Goal: Information Seeking & Learning: Check status

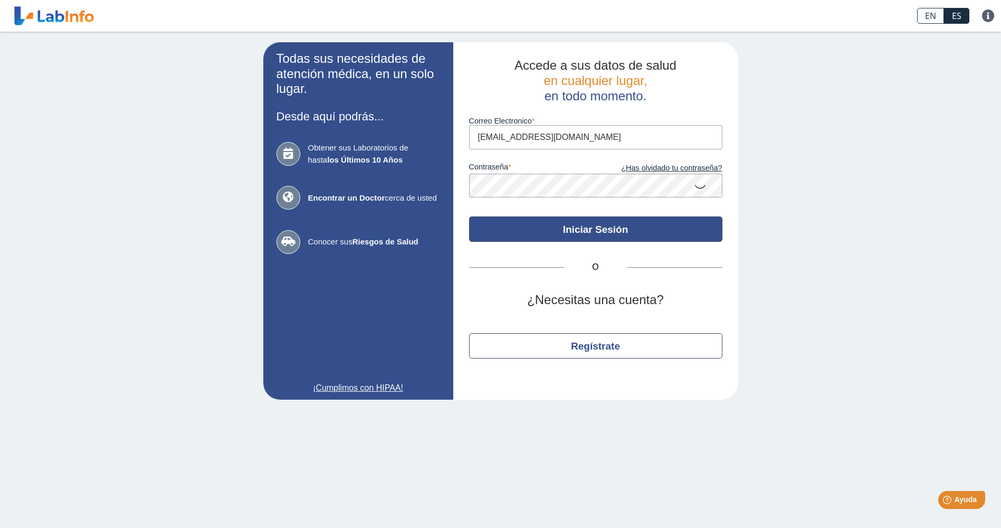
type input "[EMAIL_ADDRESS][DOMAIN_NAME]"
click at [558, 232] on button "Iniciar Sesión" at bounding box center [595, 228] width 253 height 25
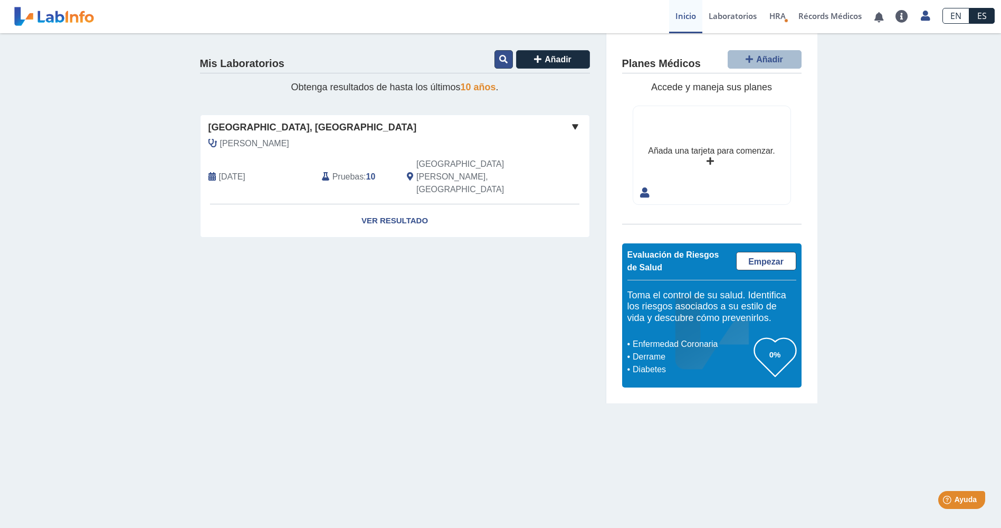
click at [503, 62] on icon at bounding box center [503, 59] width 8 height 8
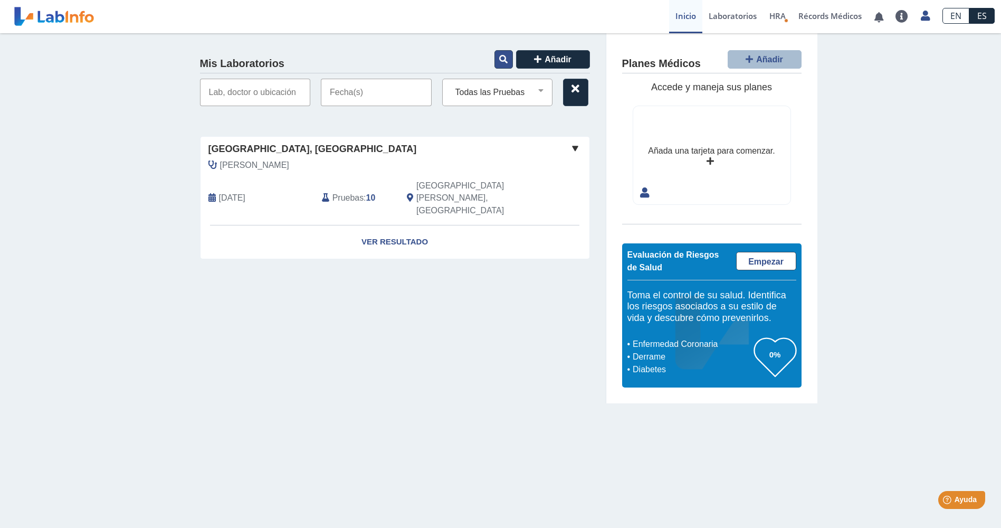
click at [503, 62] on icon at bounding box center [503, 59] width 8 height 8
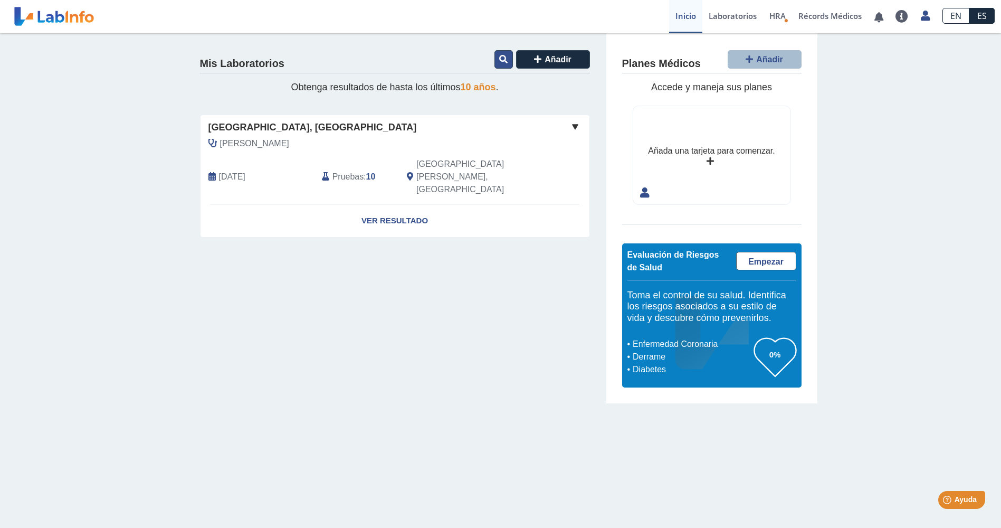
click at [503, 62] on icon at bounding box center [503, 59] width 8 height 8
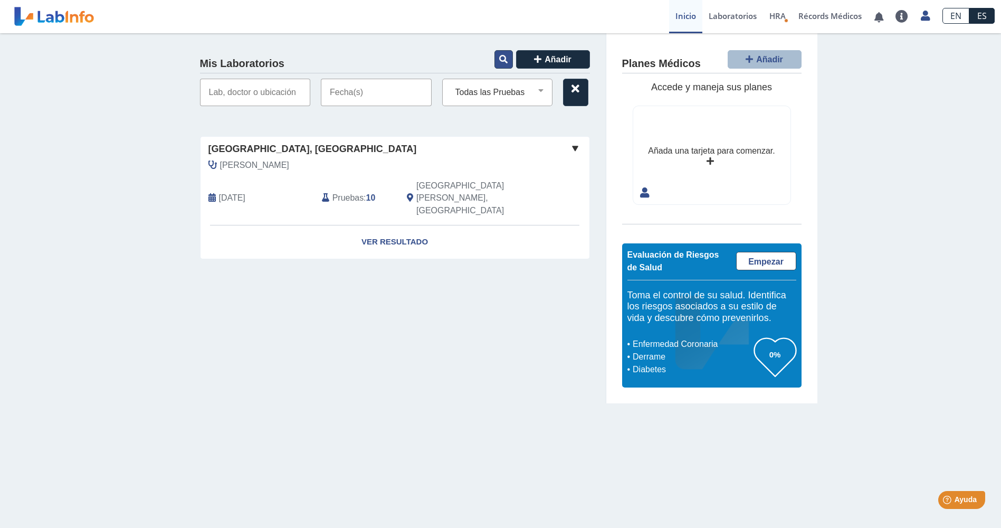
click at [503, 62] on icon at bounding box center [503, 59] width 8 height 8
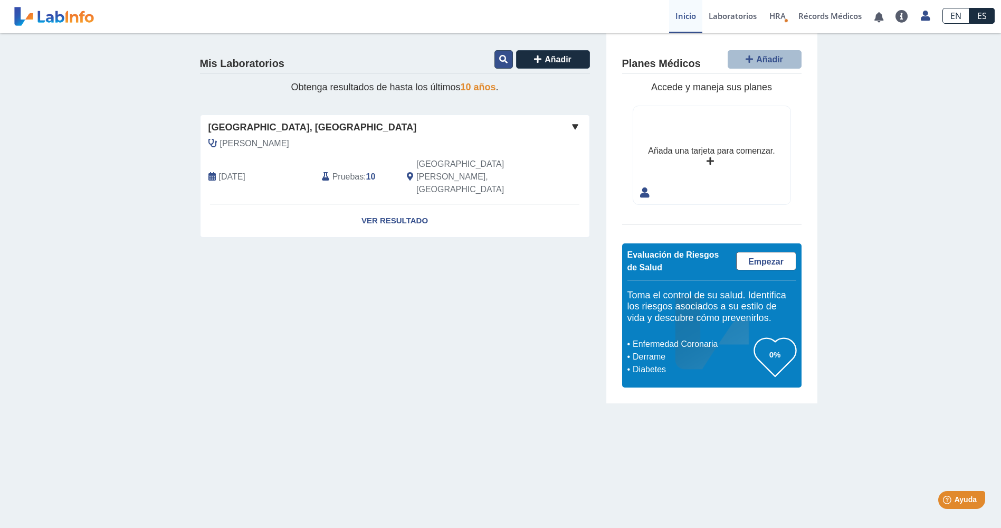
click at [503, 62] on icon at bounding box center [503, 59] width 8 height 8
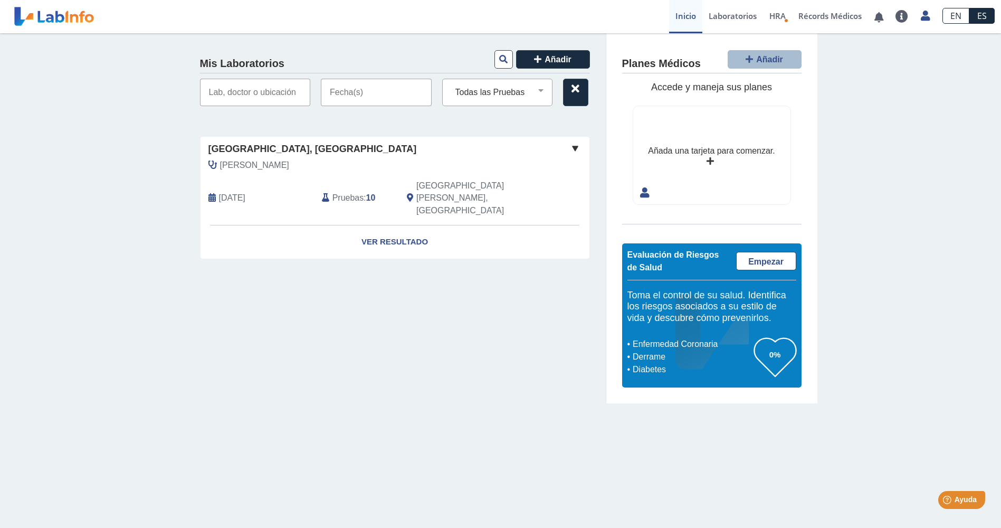
click at [460, 291] on div "Mis Laboratorios Añadir Todas las Pruebas cbc with diff: automated cmp [MEDICAL…" at bounding box center [395, 218] width 422 height 370
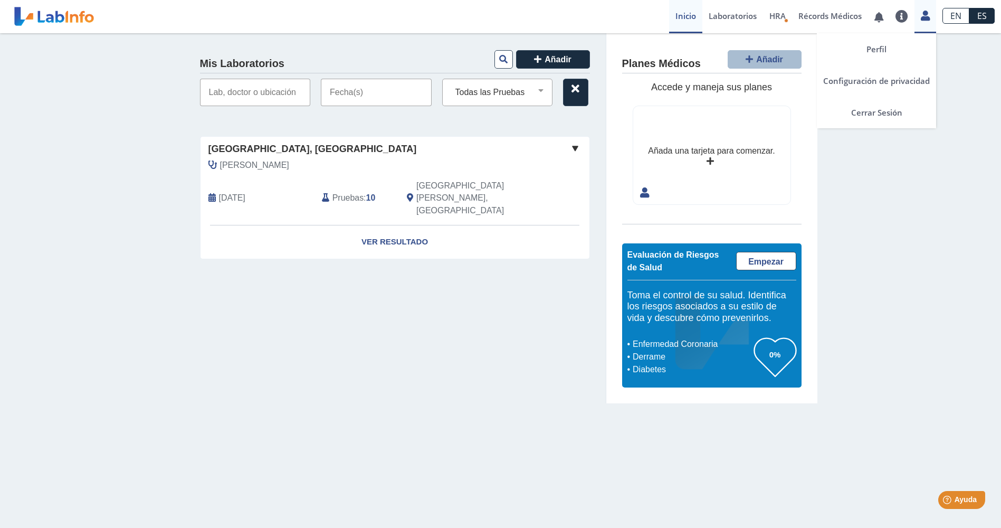
click at [924, 18] on icon at bounding box center [925, 16] width 9 height 8
click at [880, 49] on link "Perfil" at bounding box center [876, 49] width 119 height 32
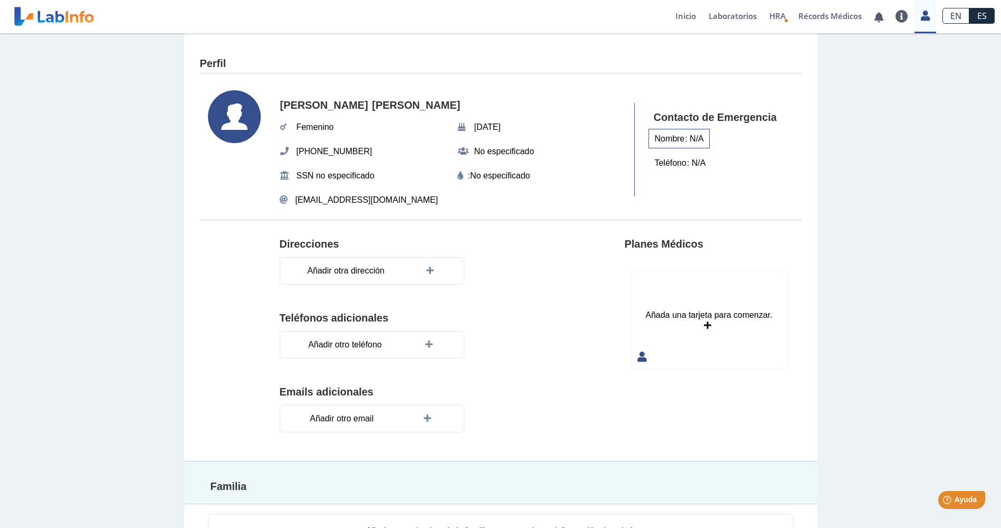
click at [699, 144] on div "Nombre : N/A" at bounding box center [679, 139] width 61 height 20
type input "[PERSON_NAME]"
click at [687, 164] on div "Teléfono : N/A" at bounding box center [680, 165] width 63 height 20
type input "[PHONE_NUMBER]"
click at [792, 199] on section "[PERSON_NAME] Femenino [DATE][PHONE_NUMBER] No especificado SSN no especificado…" at bounding box center [501, 150] width 602 height 140
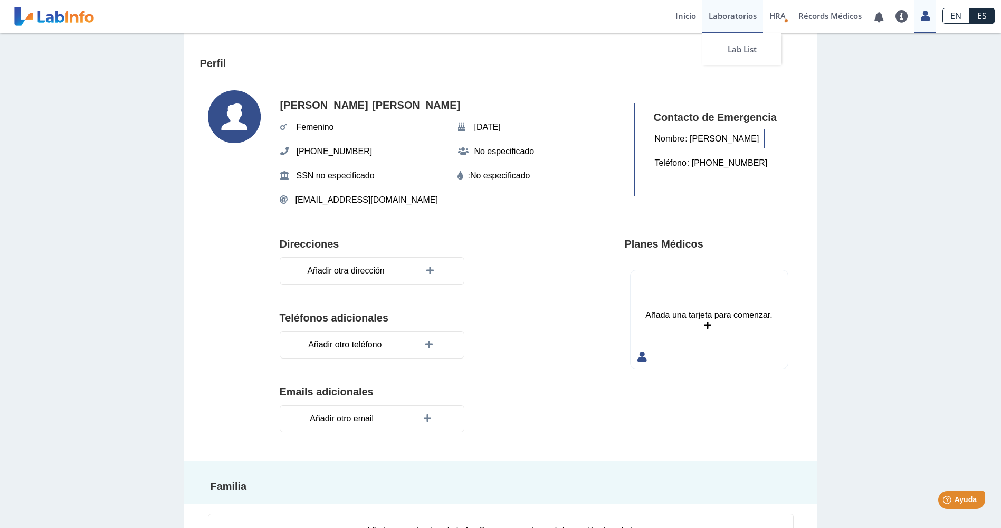
click at [722, 20] on link "Laboratorios" at bounding box center [732, 16] width 61 height 33
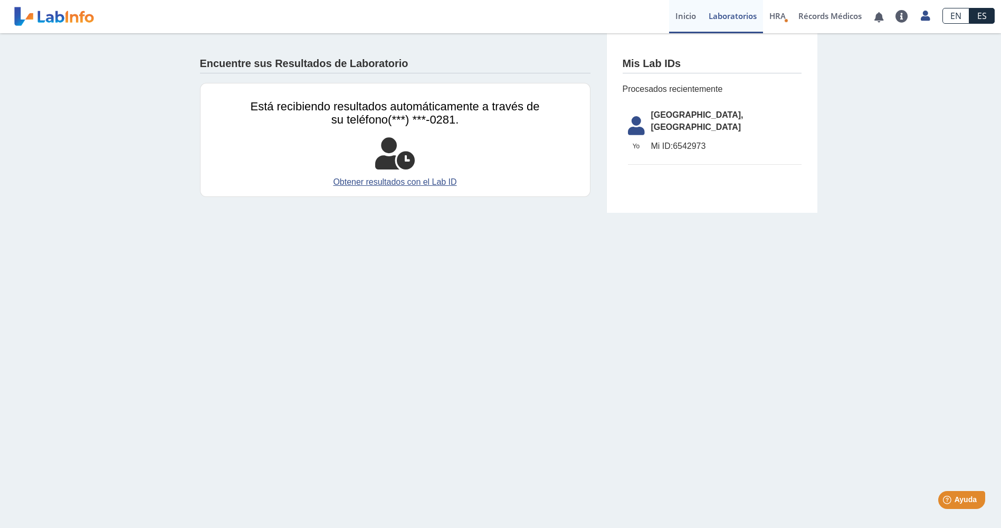
click at [683, 20] on link "Inicio" at bounding box center [685, 16] width 33 height 33
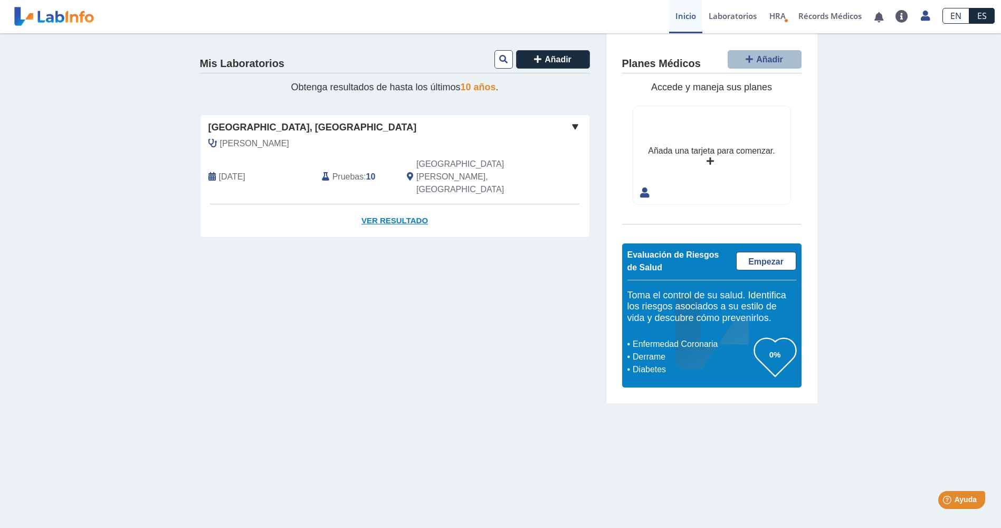
click at [402, 204] on link "Ver Resultado" at bounding box center [395, 220] width 389 height 33
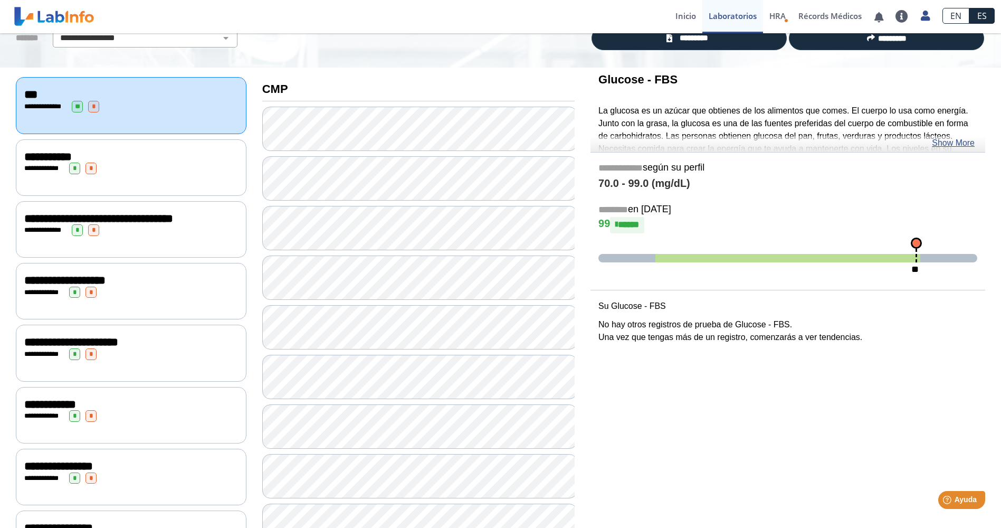
scroll to position [106, 0]
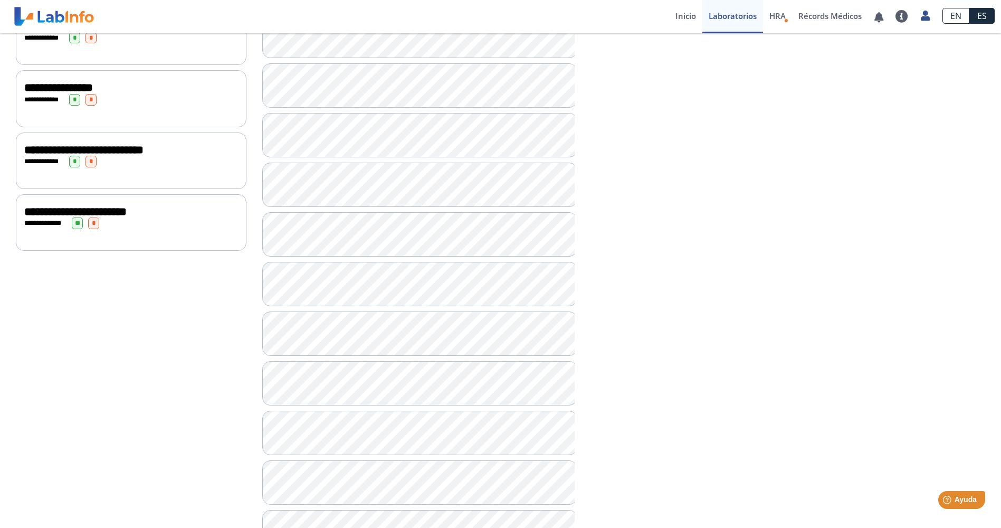
scroll to position [575, 0]
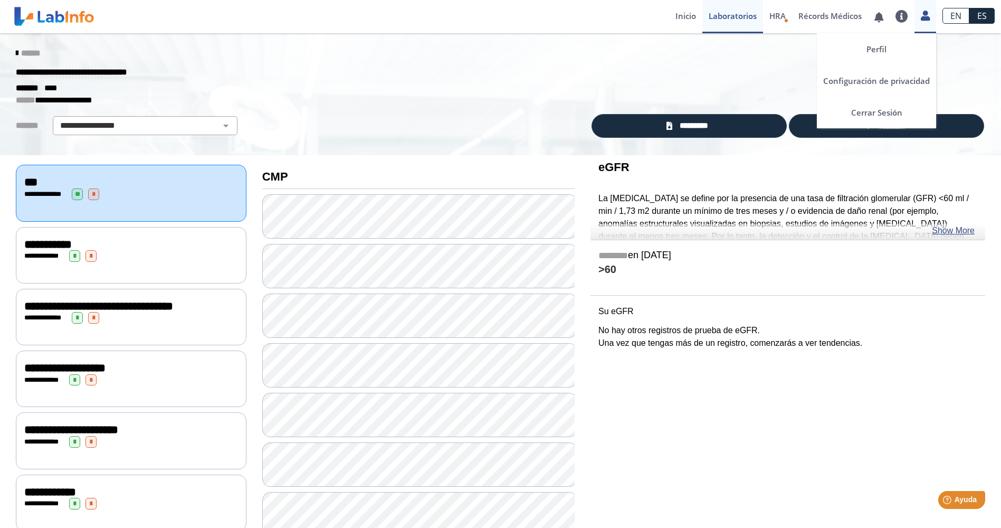
click at [922, 15] on icon at bounding box center [925, 16] width 9 height 8
click at [873, 111] on link "Cerrar Sesión" at bounding box center [876, 113] width 119 height 32
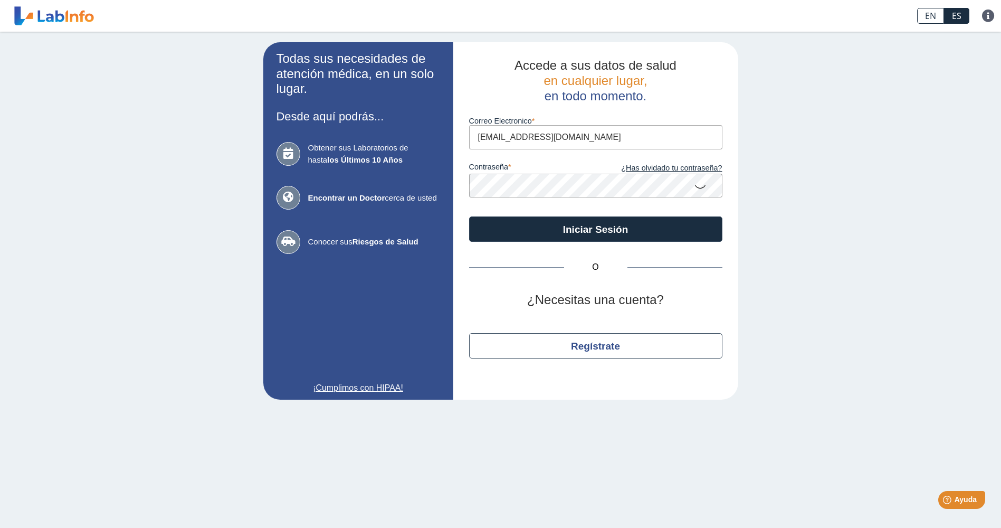
drag, startPoint x: 607, startPoint y: 142, endPoint x: 453, endPoint y: 134, distance: 153.8
click at [453, 134] on div "Accede a sus datos de salud en cualquier lugar, en todo momento. Correo Electro…" at bounding box center [595, 220] width 285 height 357
type input "[EMAIL_ADDRESS][DOMAIN_NAME]"
click at [703, 193] on icon at bounding box center [700, 186] width 13 height 21
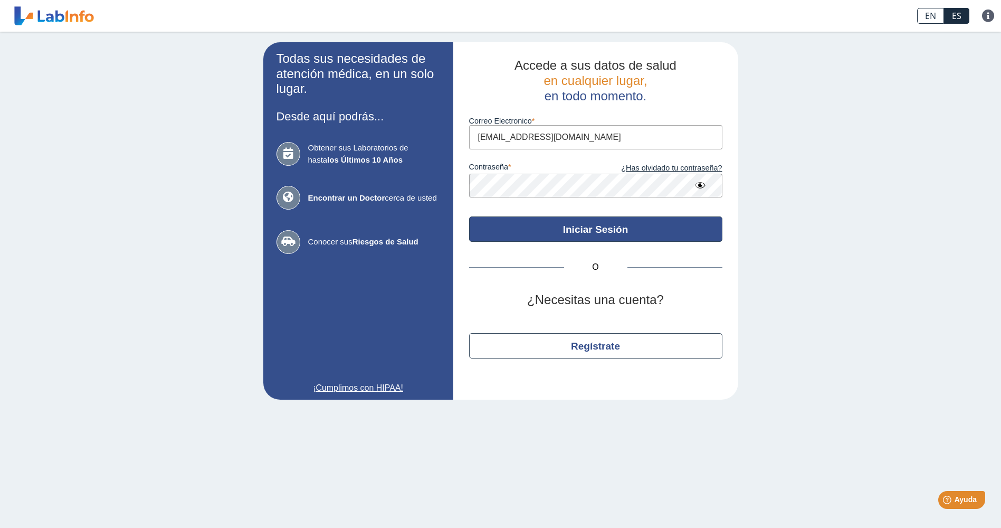
click at [614, 229] on button "Iniciar Sesión" at bounding box center [595, 228] width 253 height 25
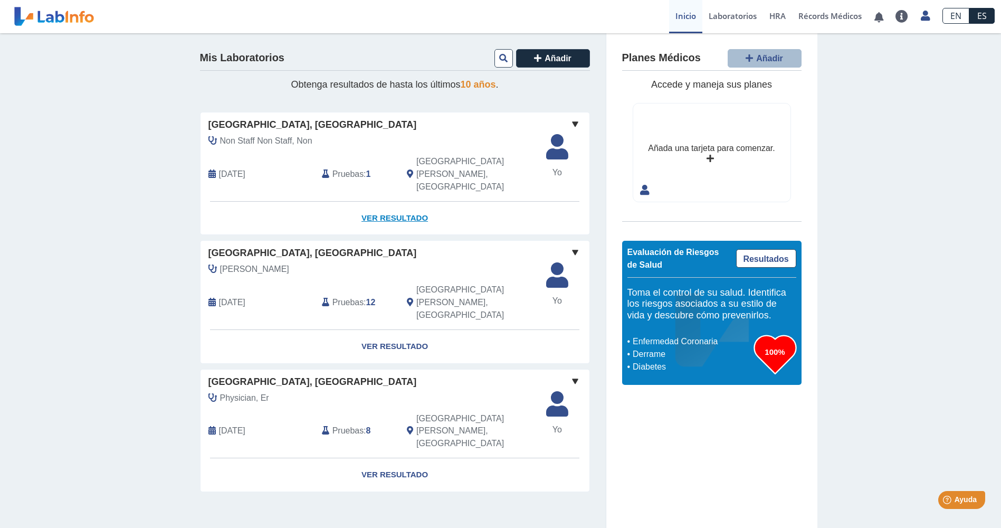
click at [398, 202] on link "Ver Resultado" at bounding box center [395, 218] width 389 height 33
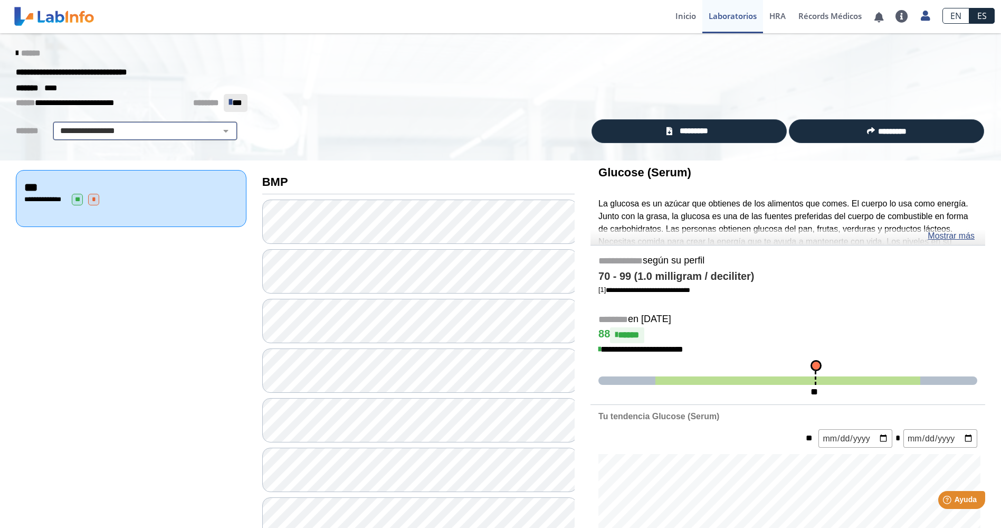
click at [141, 134] on select "**********" at bounding box center [145, 131] width 178 height 13
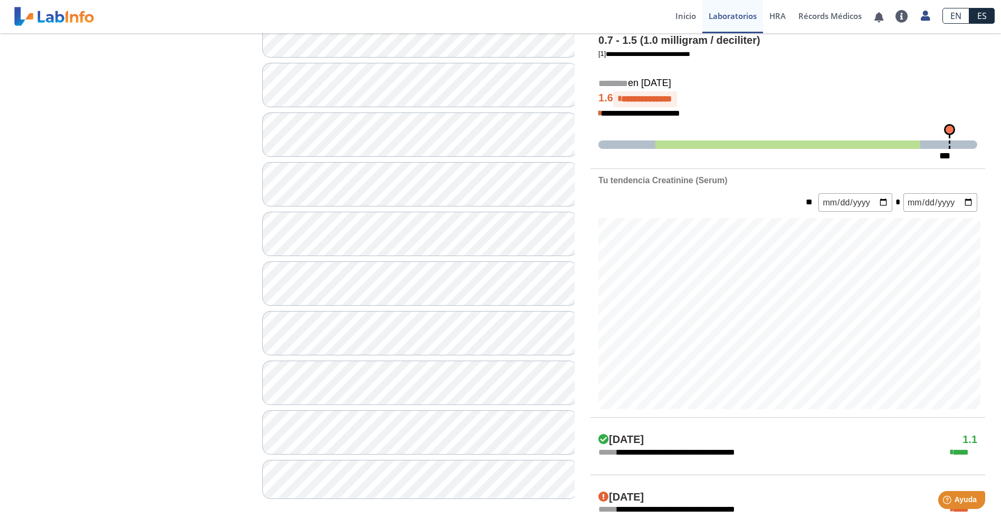
scroll to position [211, 0]
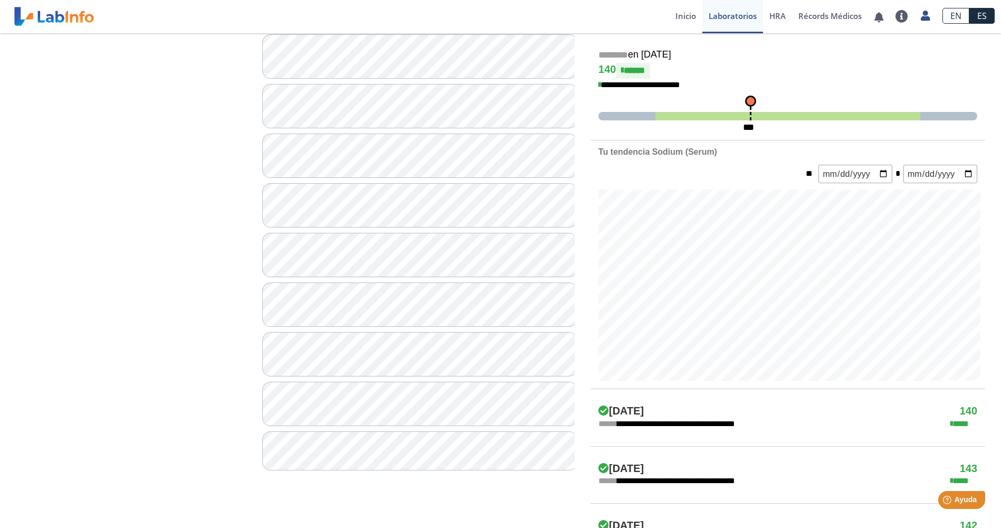
scroll to position [264, 0]
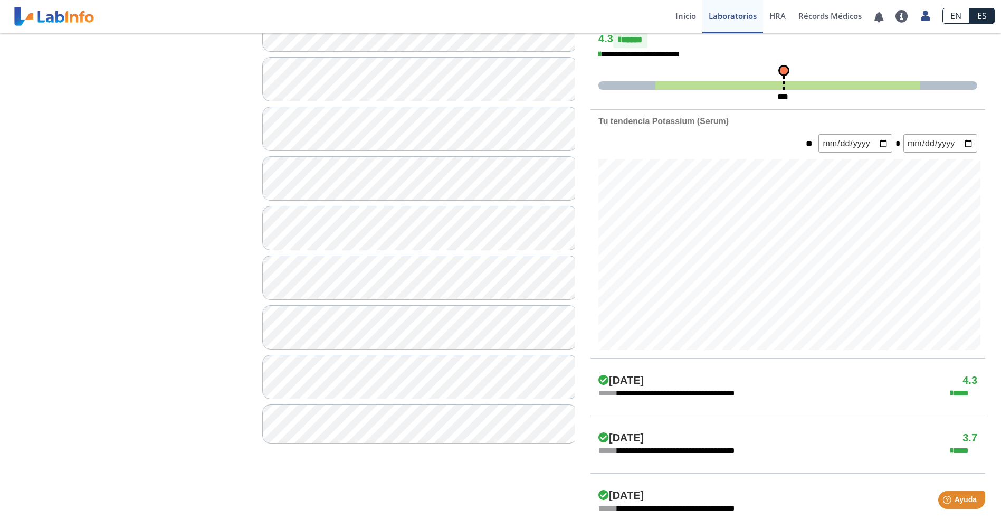
scroll to position [264, 0]
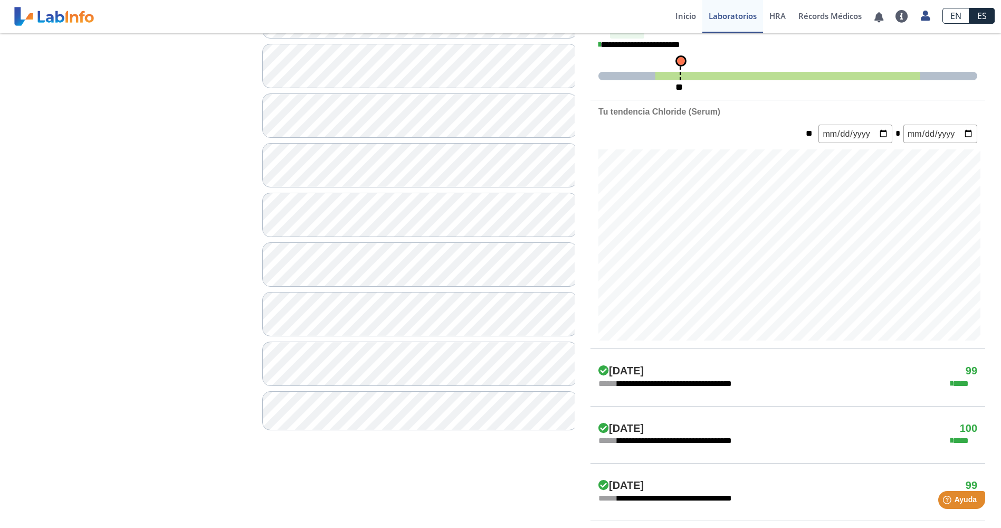
scroll to position [317, 0]
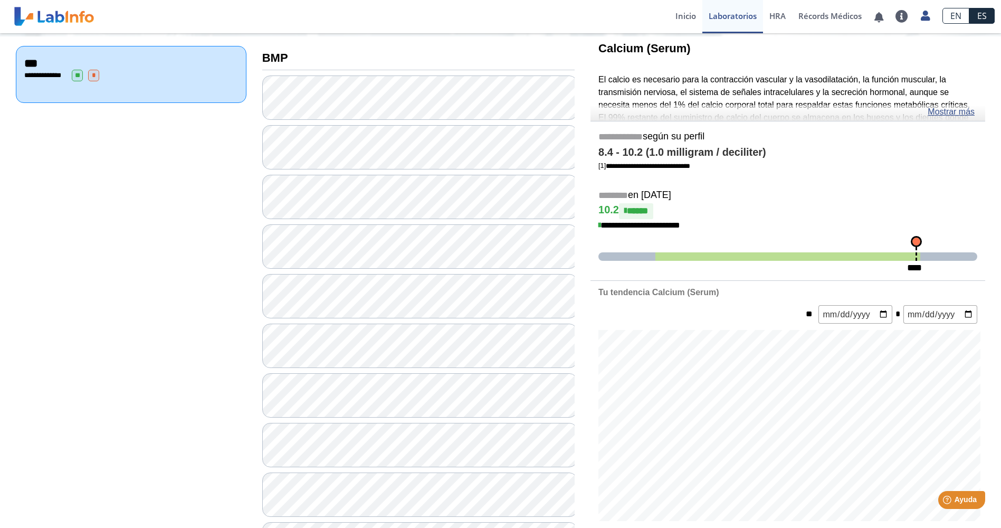
scroll to position [106, 0]
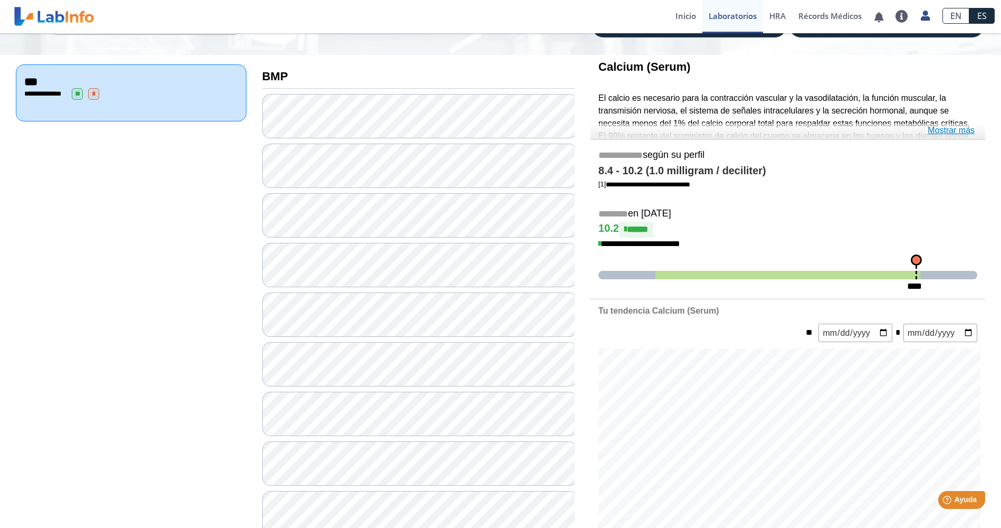
click at [958, 131] on link "Mostrar más" at bounding box center [951, 130] width 47 height 13
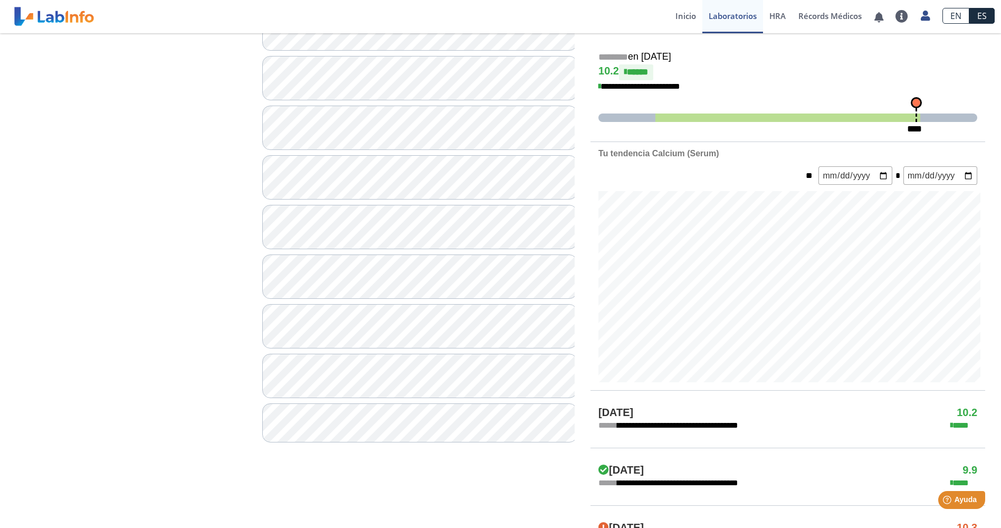
scroll to position [317, 0]
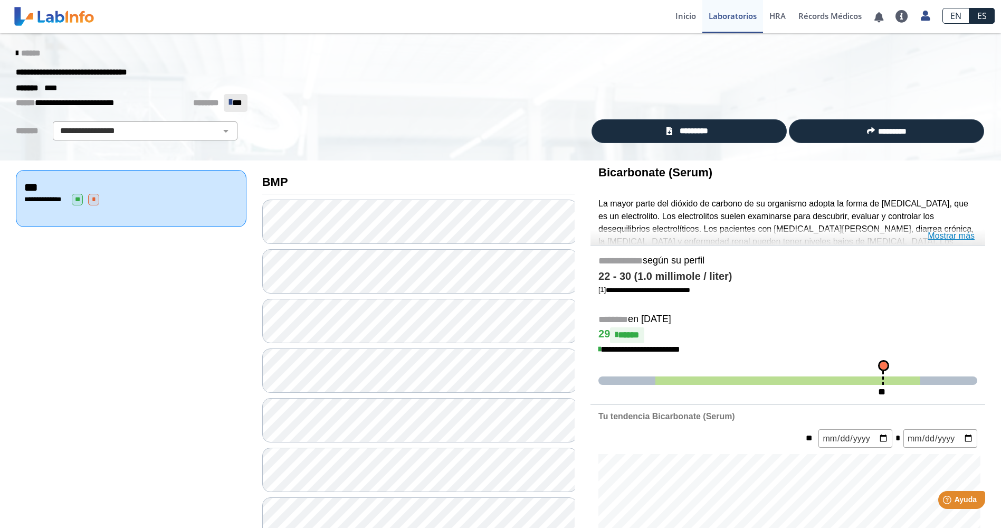
click at [939, 239] on link "Mostrar más" at bounding box center [951, 236] width 47 height 13
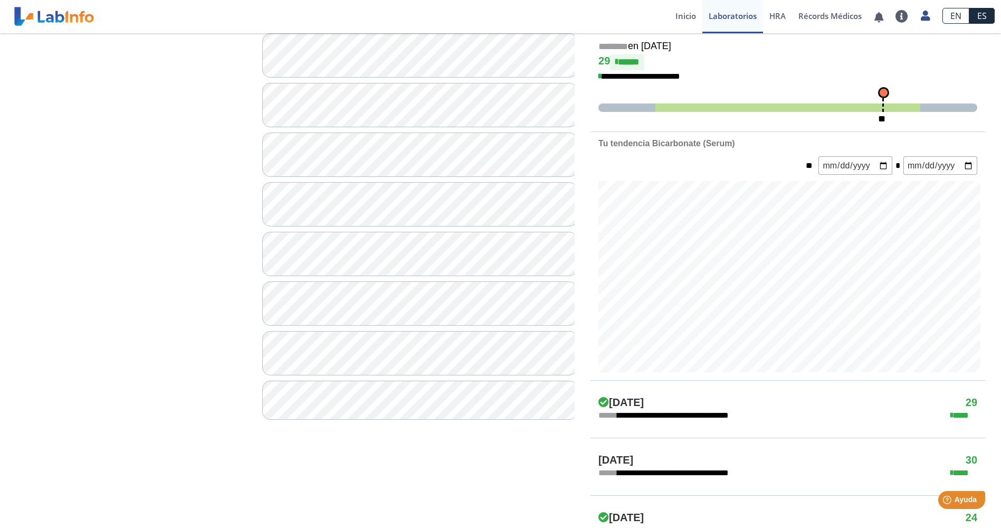
scroll to position [317, 0]
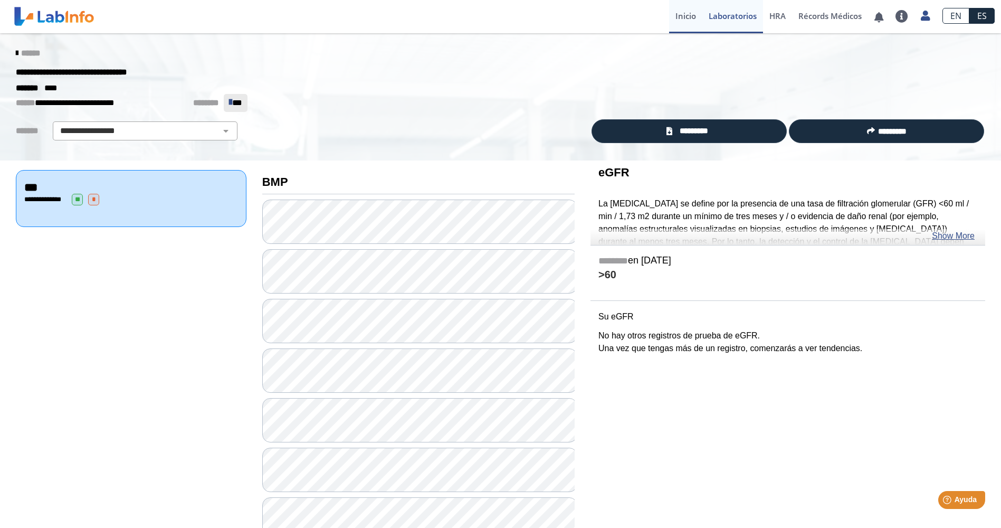
click at [679, 15] on link "Inicio" at bounding box center [685, 16] width 33 height 33
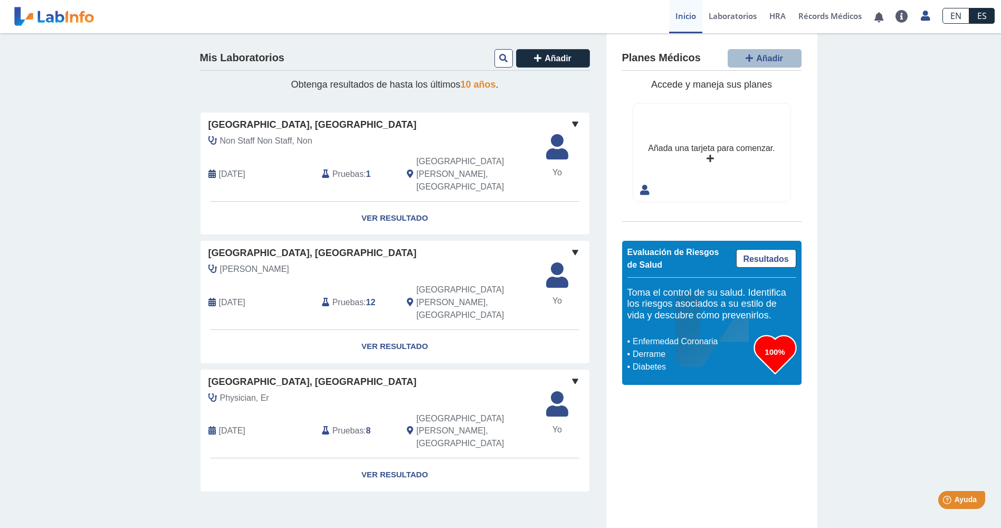
click at [245, 296] on span "[DATE]" at bounding box center [232, 302] width 26 height 13
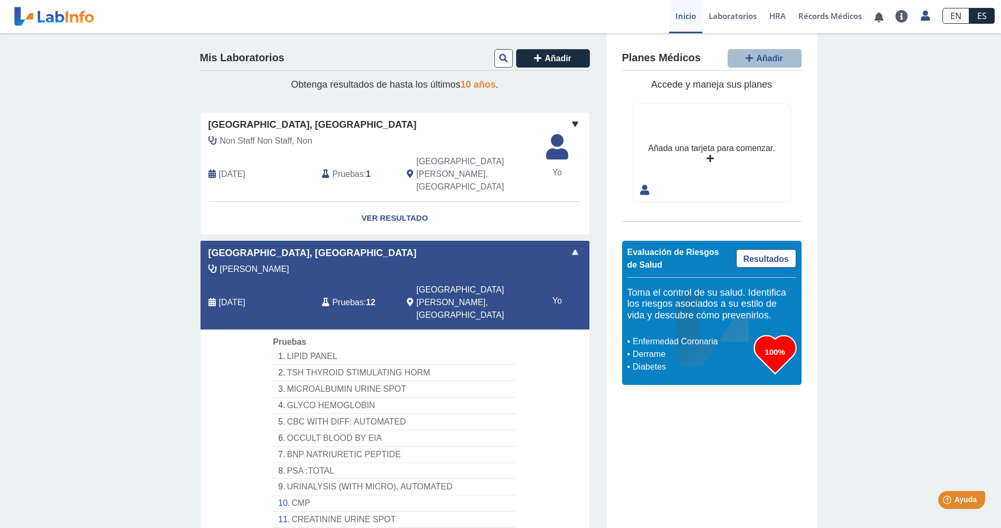
click at [298, 166] on div "[DATE]" at bounding box center [257, 174] width 113 height 38
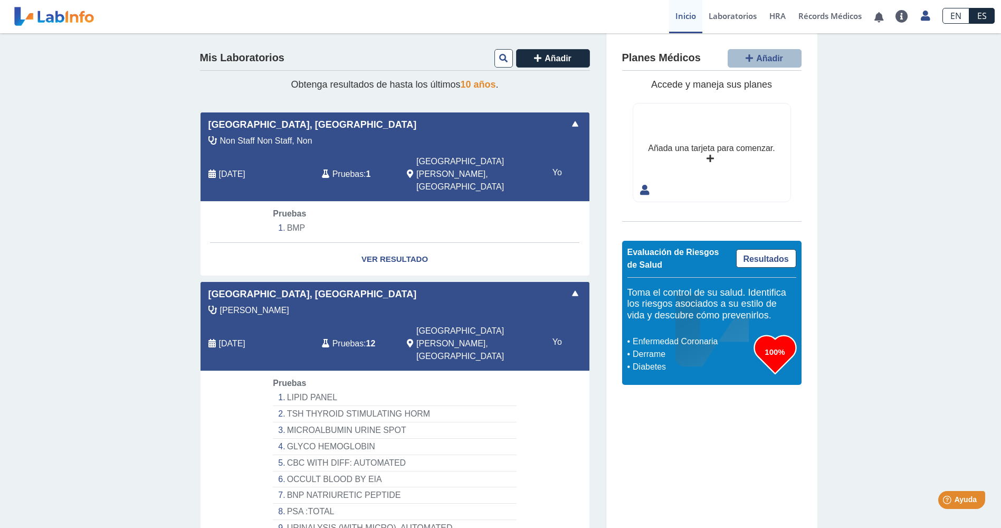
click at [291, 220] on li "BMP" at bounding box center [394, 228] width 243 height 16
select select "***"
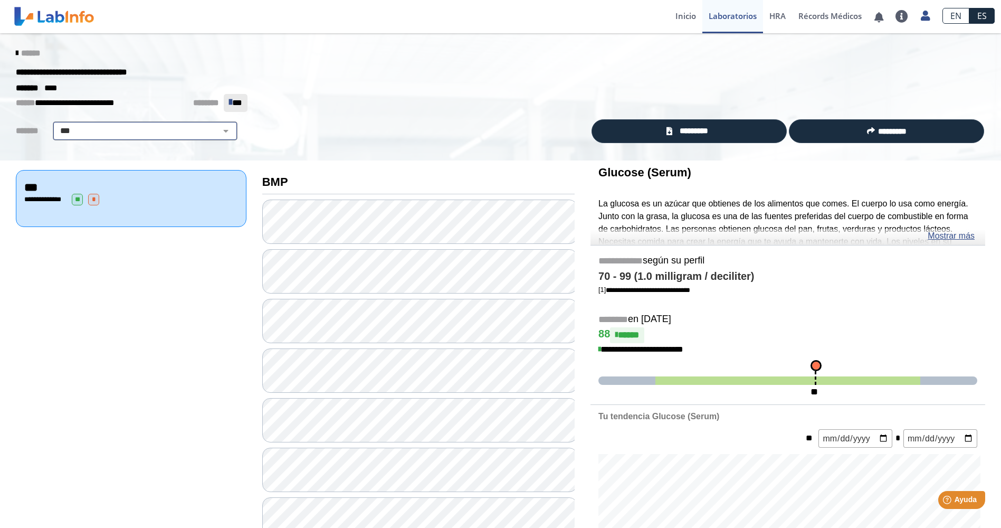
click at [141, 133] on select "**********" at bounding box center [145, 131] width 178 height 13
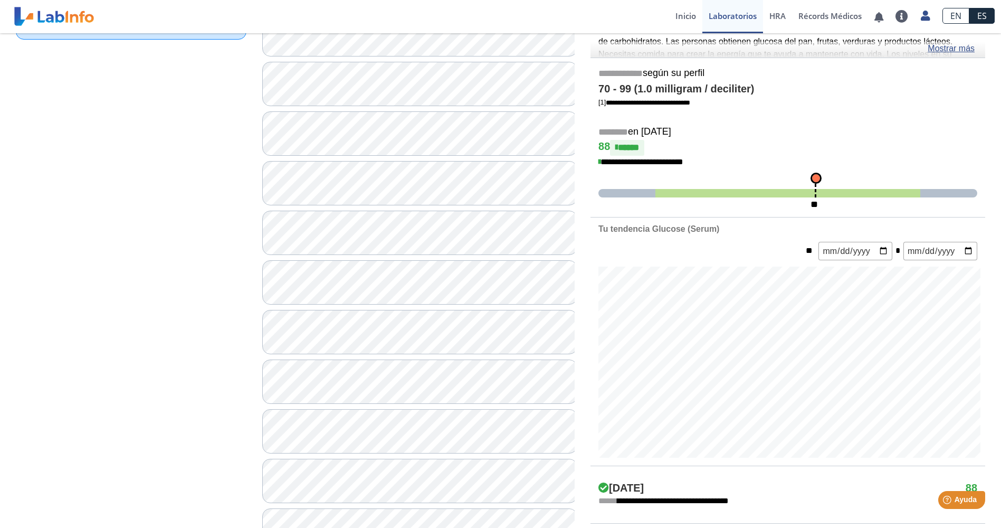
scroll to position [53, 0]
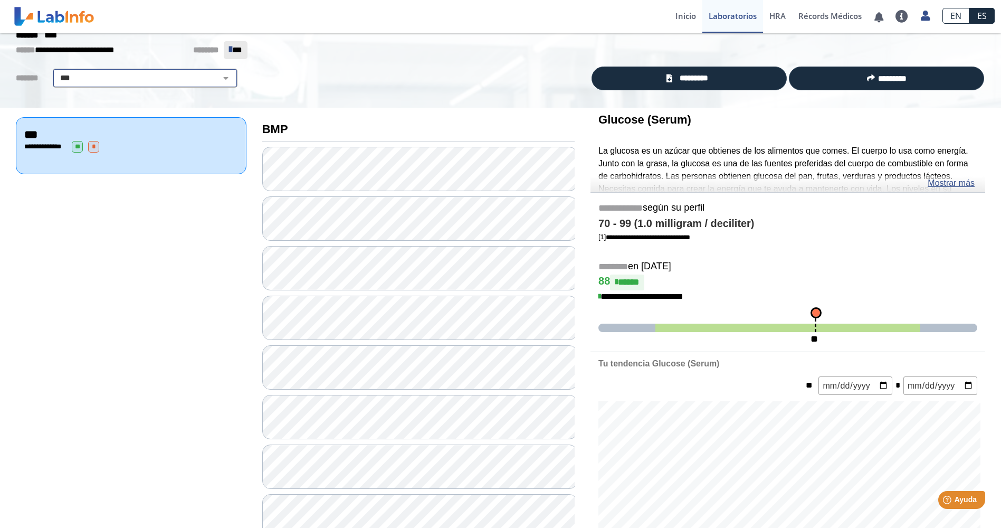
click at [156, 76] on select "**********" at bounding box center [145, 78] width 178 height 13
click at [677, 16] on link "Inicio" at bounding box center [685, 16] width 33 height 33
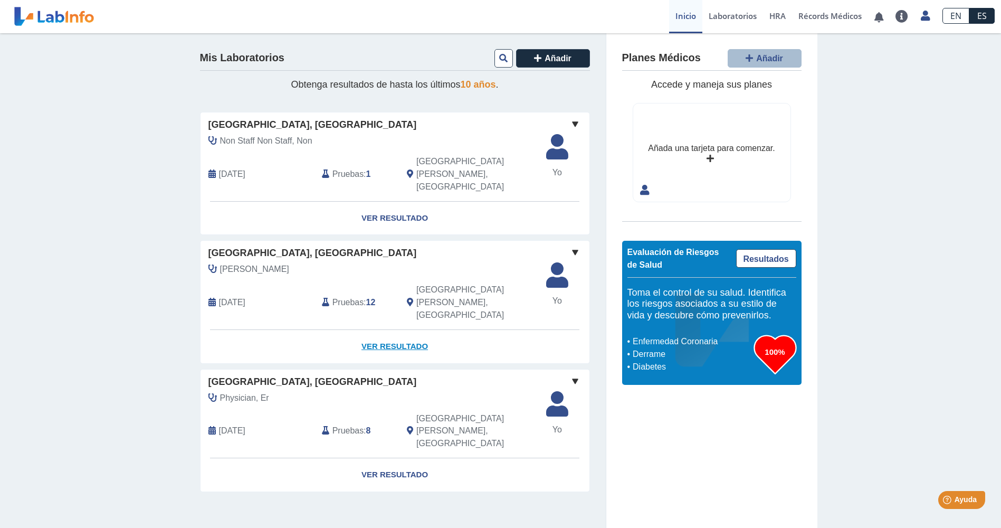
click at [396, 330] on link "Ver Resultado" at bounding box center [395, 346] width 389 height 33
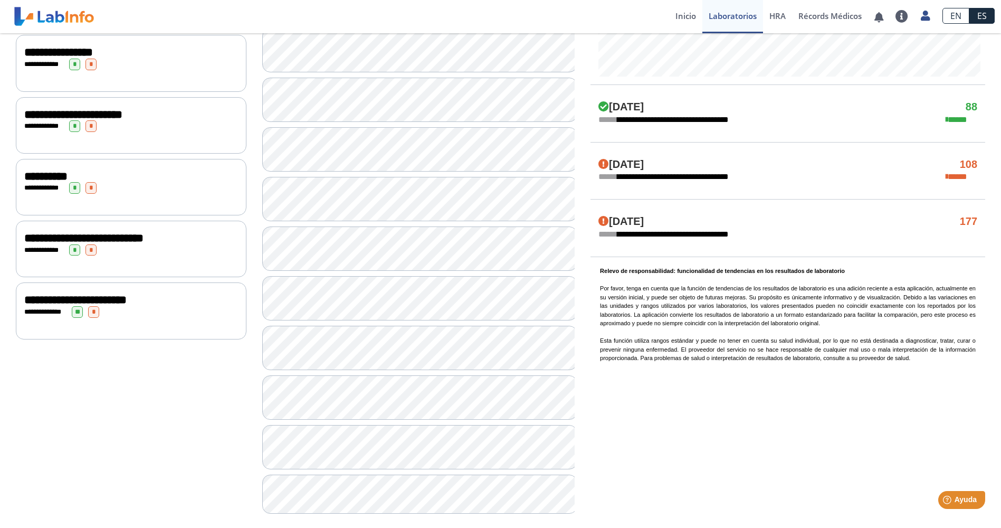
scroll to position [581, 0]
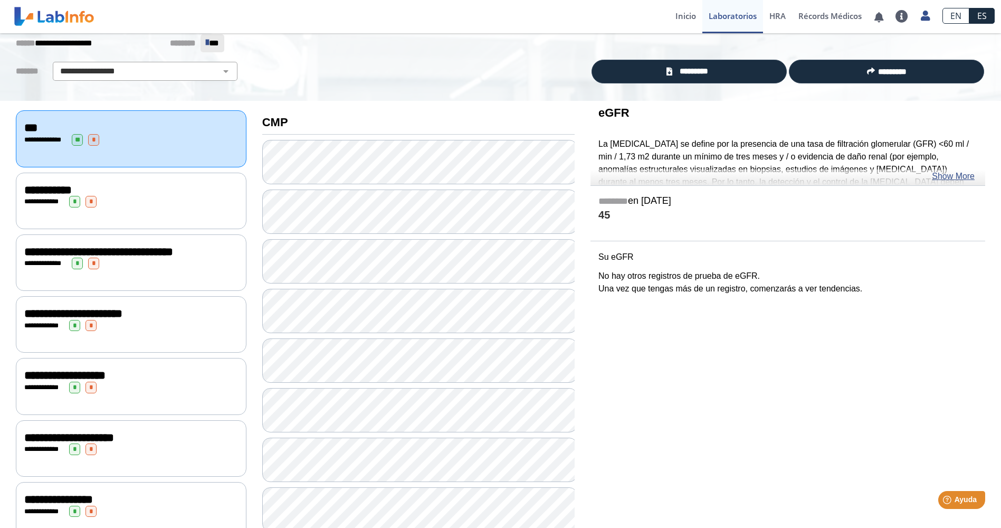
scroll to position [53, 0]
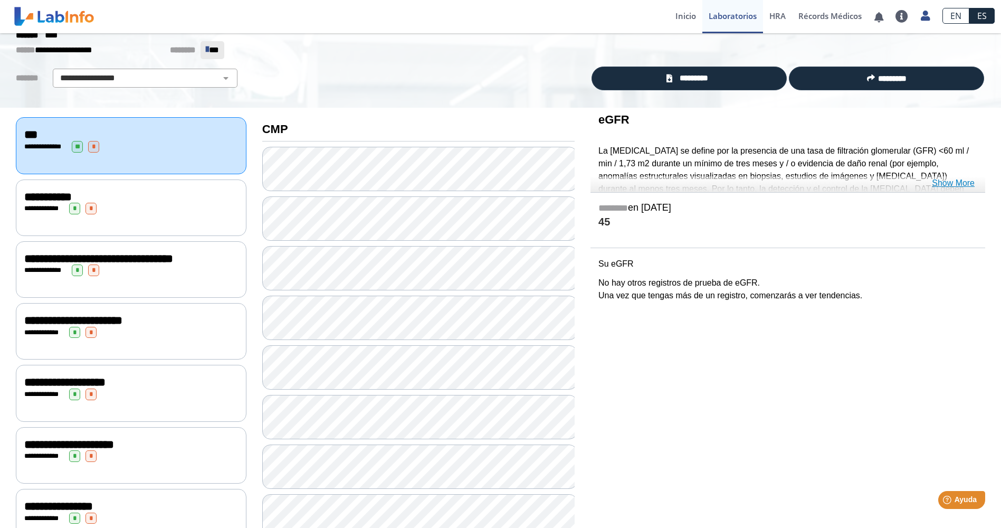
click at [943, 187] on link "Show More" at bounding box center [953, 183] width 43 height 13
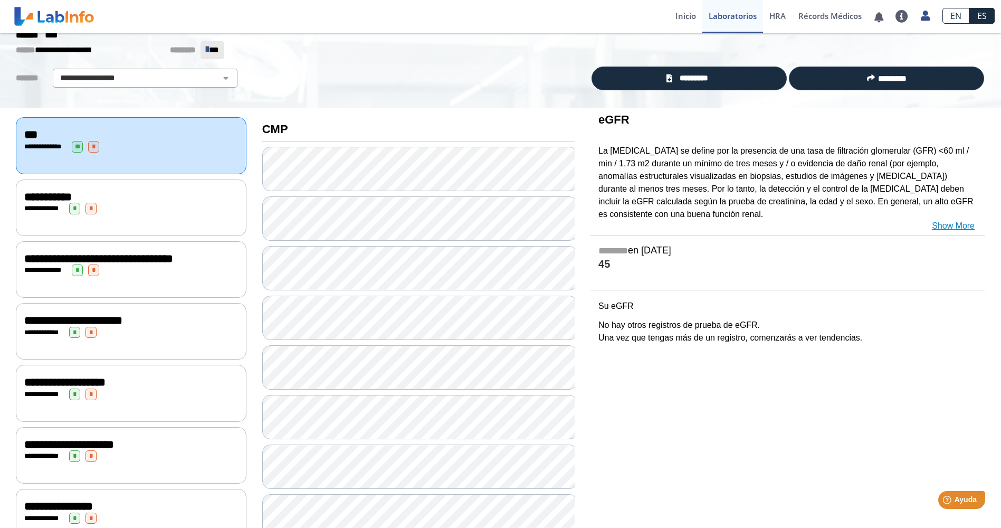
click at [953, 224] on link "Show More" at bounding box center [953, 226] width 43 height 13
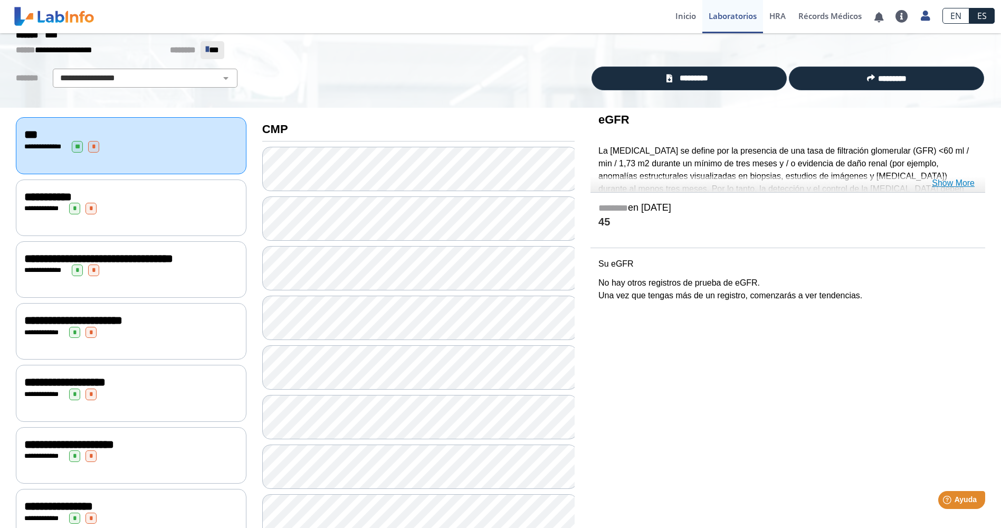
click at [953, 185] on link "Show More" at bounding box center [953, 183] width 43 height 13
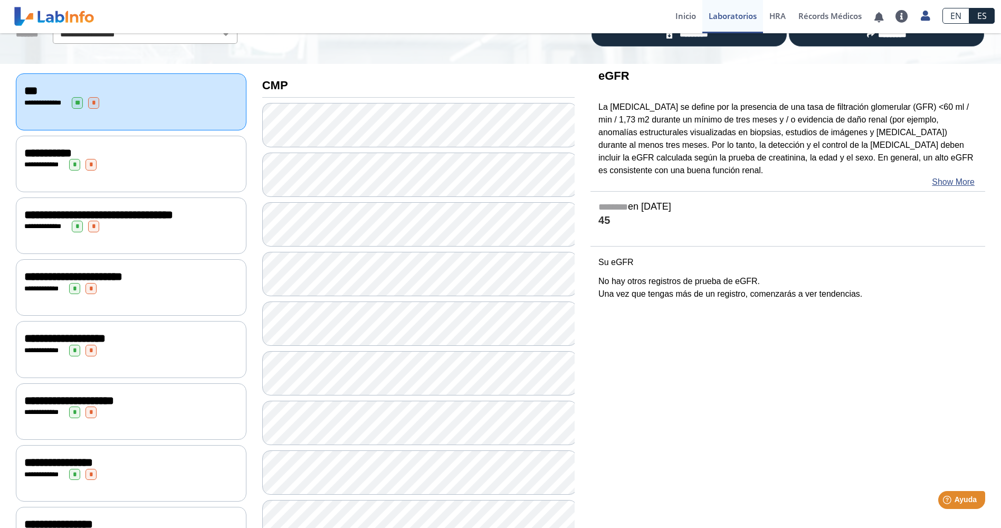
scroll to position [0, 0]
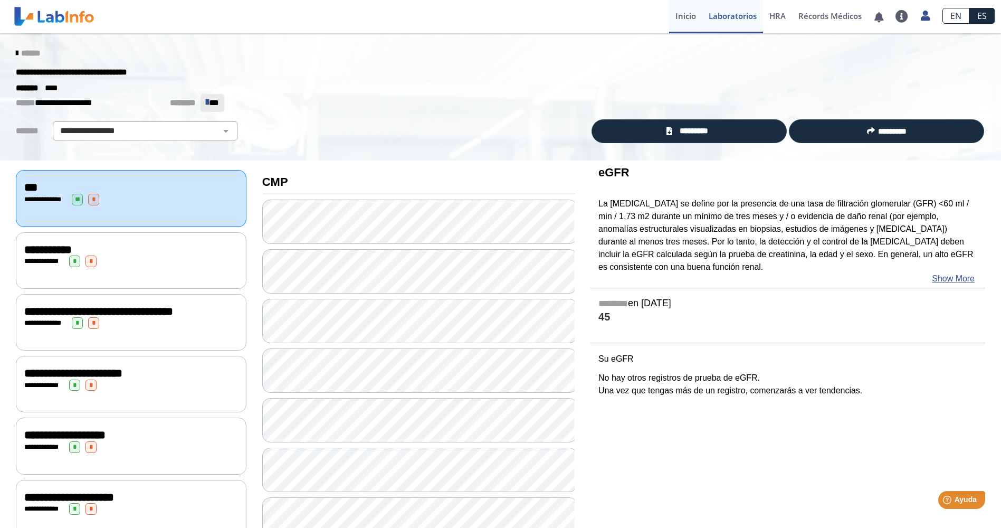
click at [686, 18] on link "Inicio" at bounding box center [685, 16] width 33 height 33
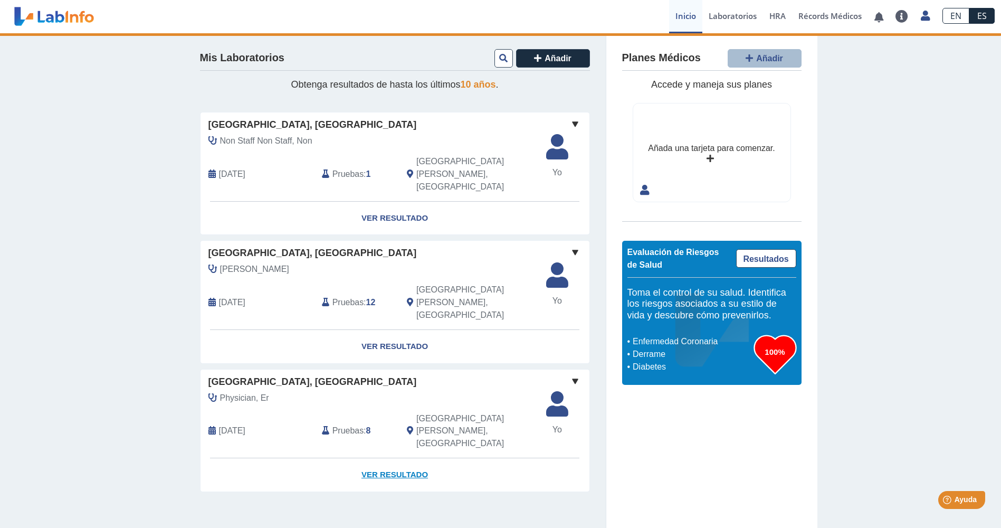
click at [404, 458] on link "Ver Resultado" at bounding box center [395, 474] width 389 height 33
click at [398, 458] on link "Ver Resultado" at bounding box center [395, 474] width 389 height 33
click at [392, 458] on link "Ver Resultado" at bounding box center [395, 474] width 389 height 33
click at [397, 458] on link "Ver Resultado" at bounding box center [395, 474] width 389 height 33
click at [721, 18] on link "Laboratorios" at bounding box center [732, 16] width 61 height 33
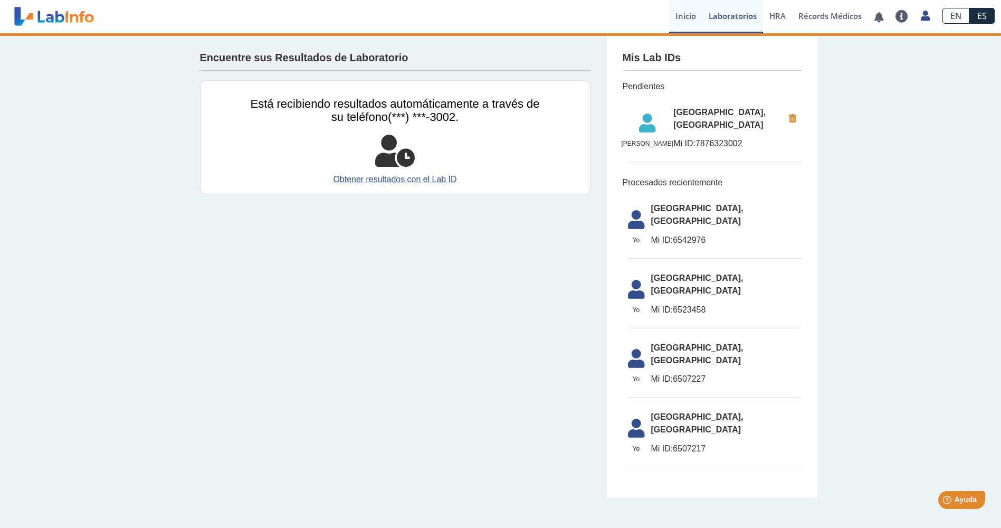
click at [679, 17] on link "Inicio" at bounding box center [685, 16] width 33 height 33
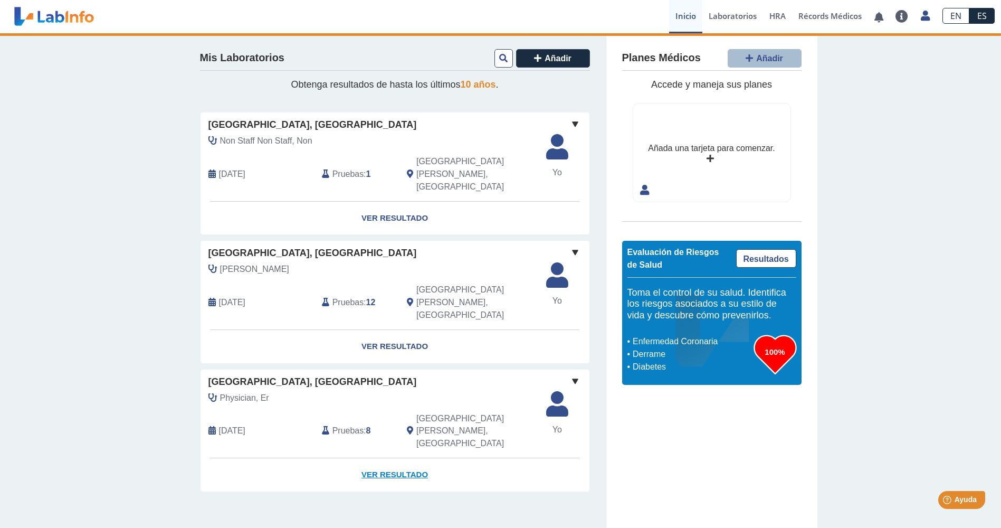
click at [401, 458] on link "Ver Resultado" at bounding box center [395, 474] width 389 height 33
click at [402, 458] on link "Ver Resultado" at bounding box center [395, 474] width 389 height 33
click at [416, 412] on span "[GEOGRAPHIC_DATA][PERSON_NAME], [GEOGRAPHIC_DATA]" at bounding box center [474, 431] width 117 height 38
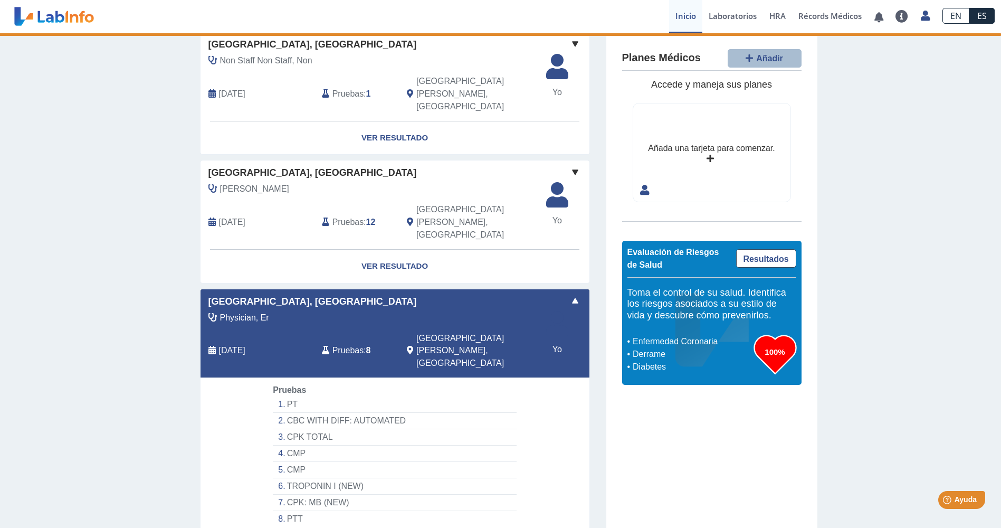
scroll to position [90, 0]
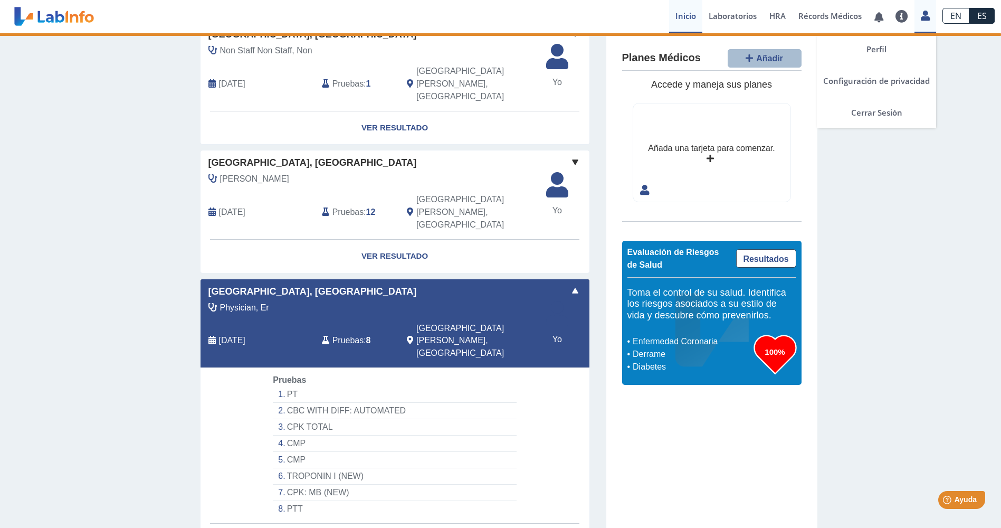
click at [926, 17] on icon at bounding box center [925, 16] width 9 height 8
click at [884, 50] on link "Perfil" at bounding box center [876, 49] width 119 height 32
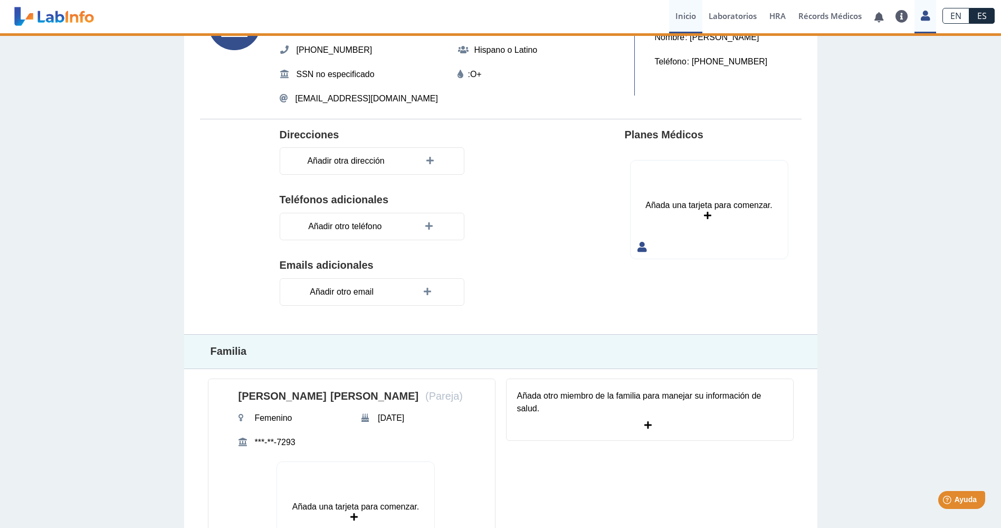
click at [688, 15] on link "Inicio" at bounding box center [685, 16] width 33 height 33
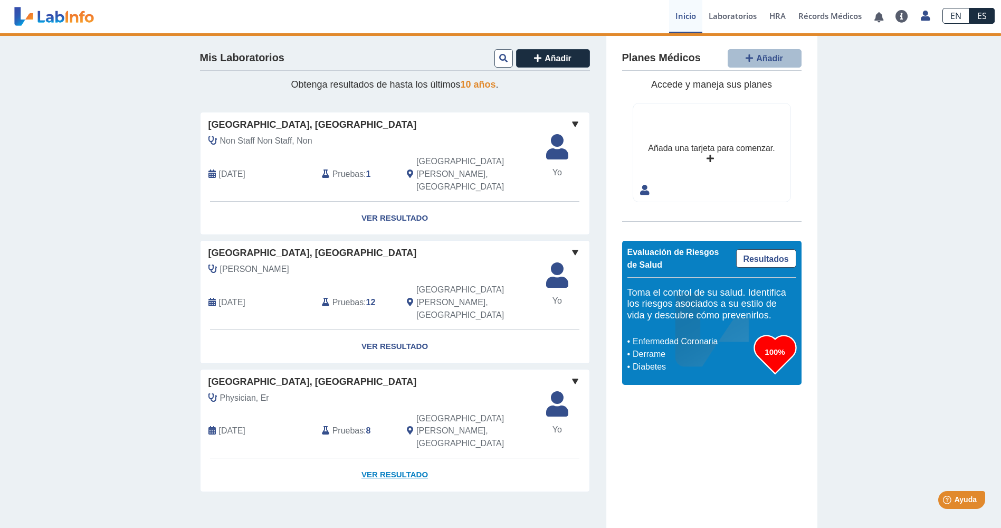
click at [384, 458] on link "Ver Resultado" at bounding box center [395, 474] width 389 height 33
click at [392, 330] on link "Ver Resultado" at bounding box center [395, 346] width 389 height 33
click at [386, 202] on link "Ver Resultado" at bounding box center [395, 218] width 389 height 33
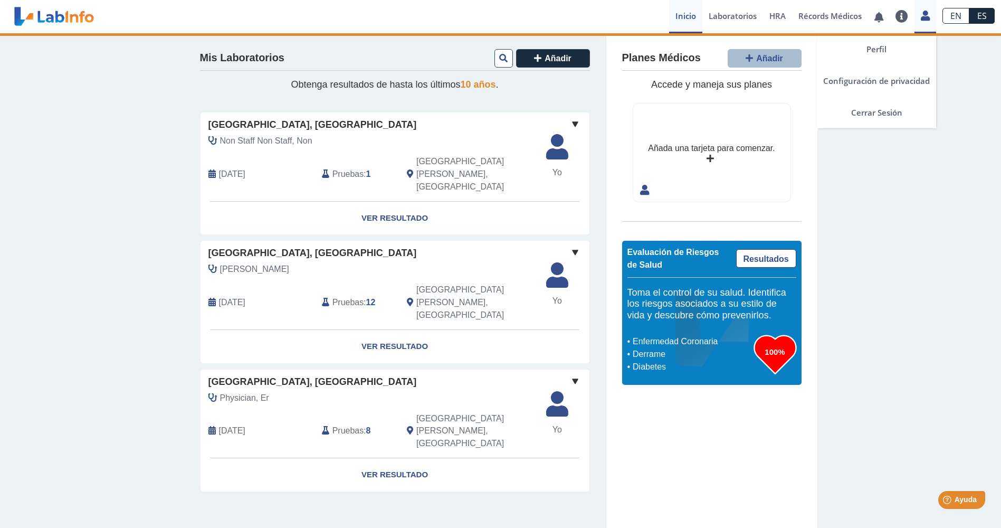
click at [924, 18] on icon at bounding box center [925, 16] width 9 height 8
click at [862, 111] on link "Cerrar Sesión" at bounding box center [876, 113] width 119 height 32
click at [876, 114] on link "Cerrar Sesión" at bounding box center [876, 113] width 119 height 32
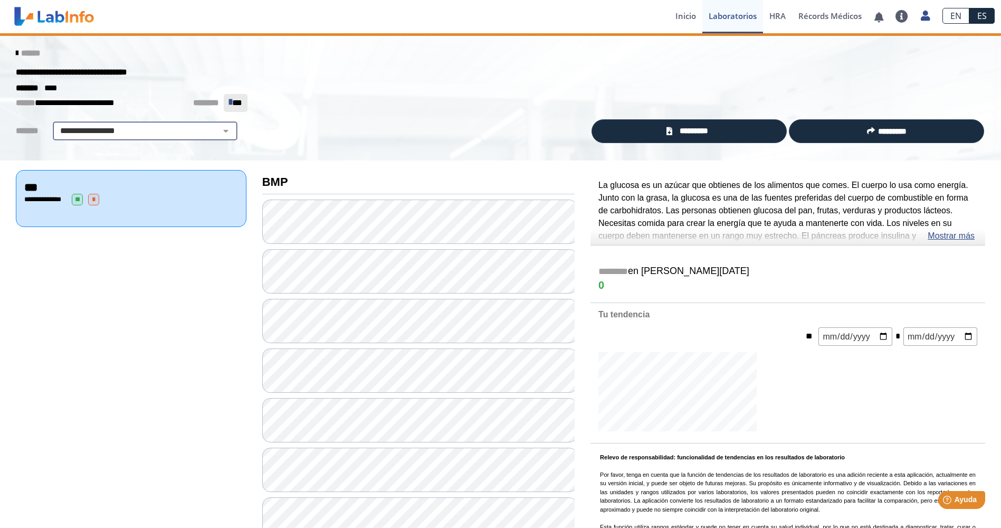
click at [166, 130] on select "**********" at bounding box center [145, 131] width 178 height 13
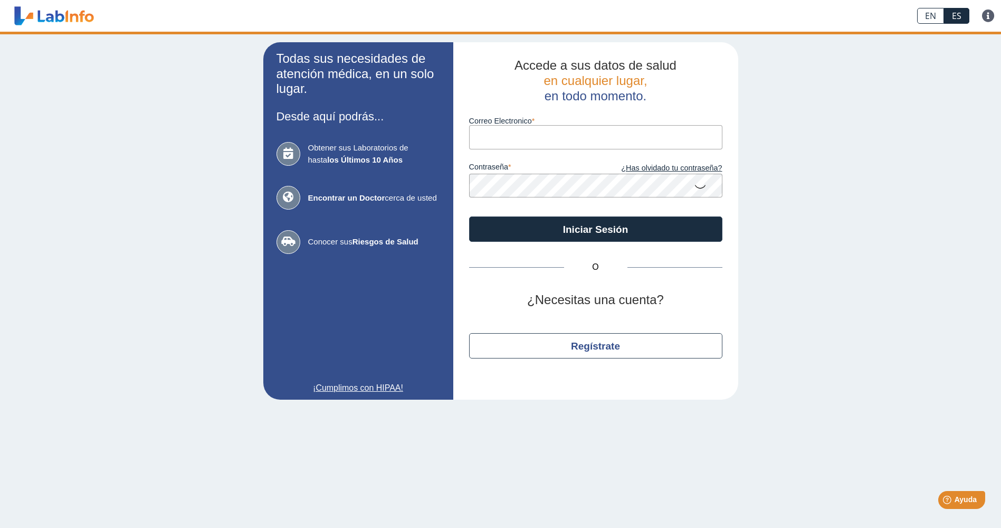
type input "[EMAIL_ADDRESS][DOMAIN_NAME]"
